Goal: Task Accomplishment & Management: Use online tool/utility

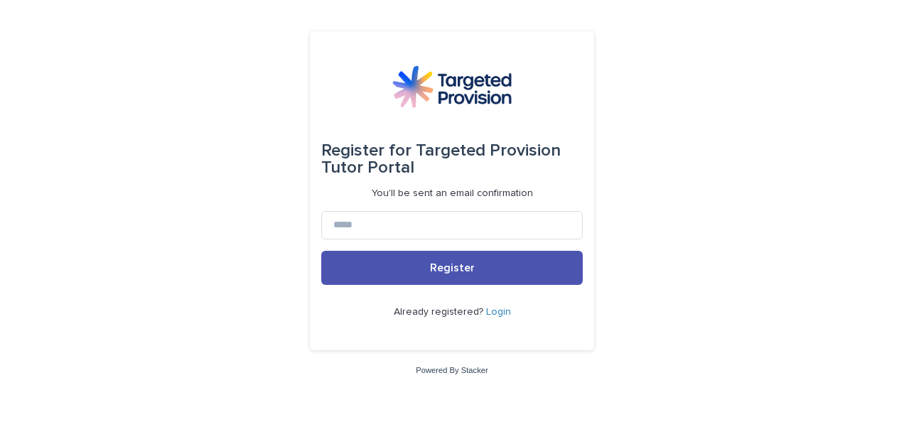
click at [492, 315] on link "Login" at bounding box center [498, 312] width 25 height 10
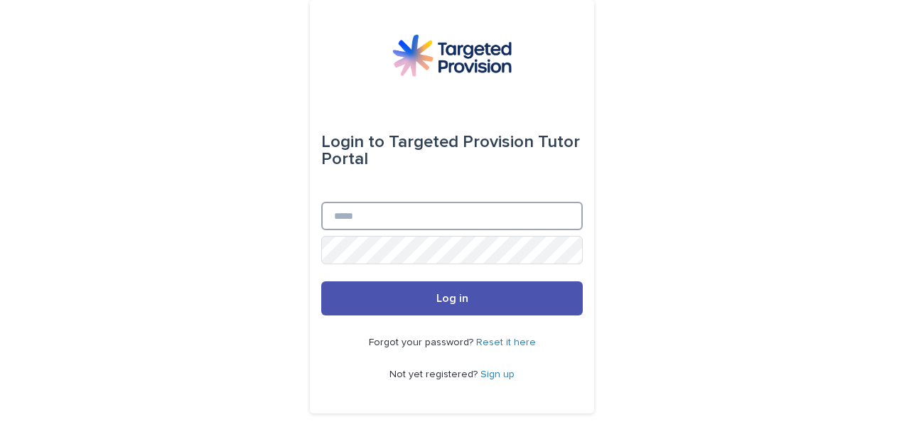
type input "**********"
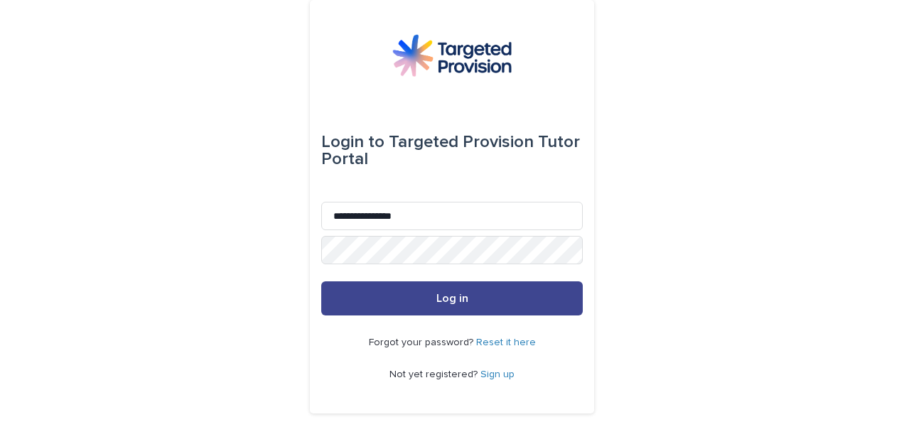
click at [458, 306] on button "Log in" at bounding box center [452, 298] width 262 height 34
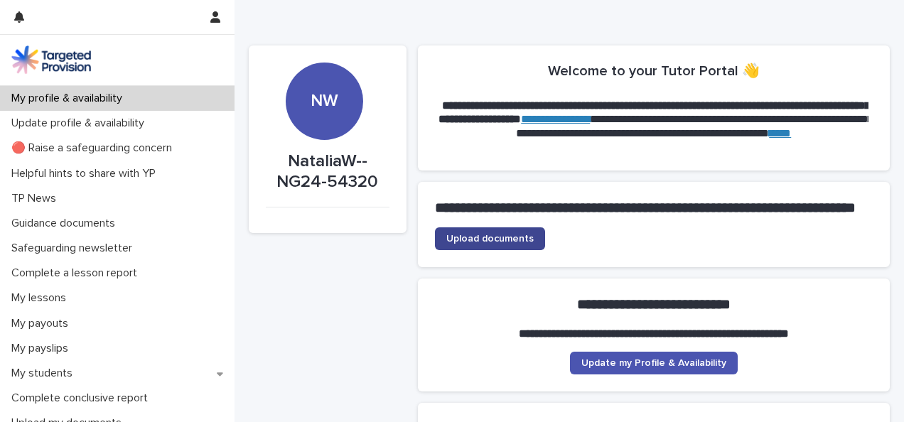
click at [466, 250] on link "Upload documents" at bounding box center [490, 238] width 110 height 23
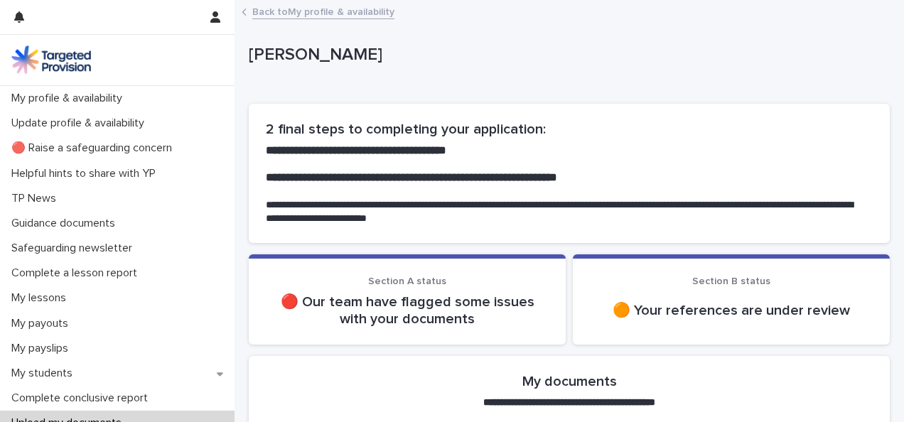
drag, startPoint x: 888, startPoint y: 90, endPoint x: 886, endPoint y: 119, distance: 29.2
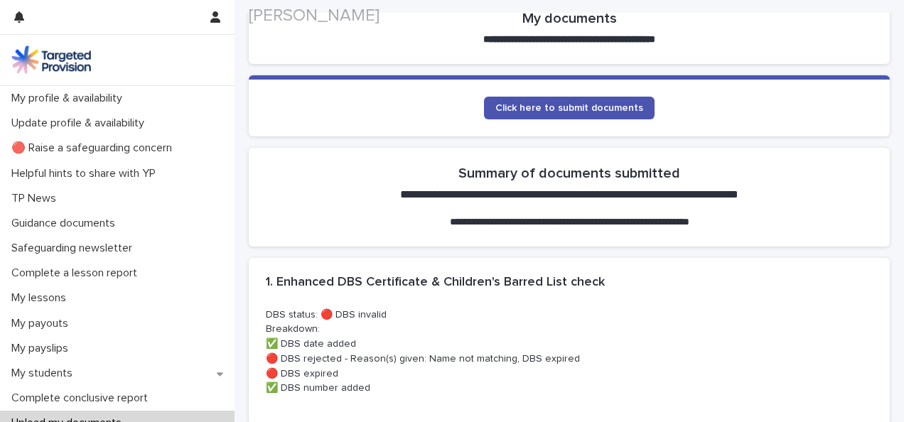
scroll to position [368, 0]
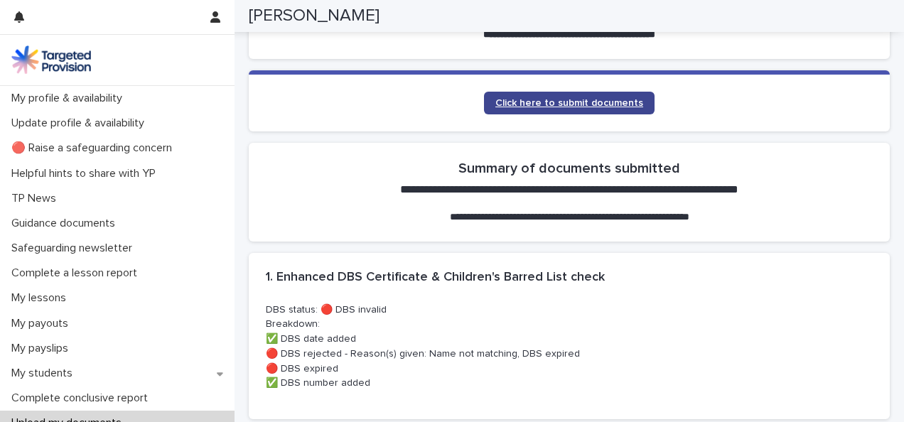
click at [621, 112] on link "Click here to submit documents" at bounding box center [569, 103] width 171 height 23
